Goal: Navigation & Orientation: Find specific page/section

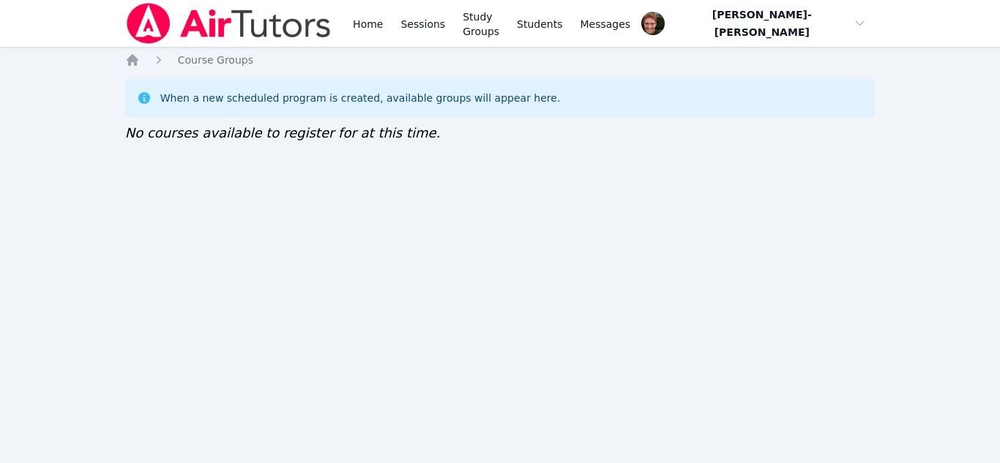
click at [394, 179] on div "Home Sessions Study Groups Students Messages Open user menu Vincent Astray-Cane…" at bounding box center [500, 231] width 1000 height 463
click at [394, 179] on div "Home Sessions Study Groups Students Messages 1 Open user menu Vincent Astray-Ca…" at bounding box center [500, 231] width 1000 height 463
